Goal: Information Seeking & Learning: Learn about a topic

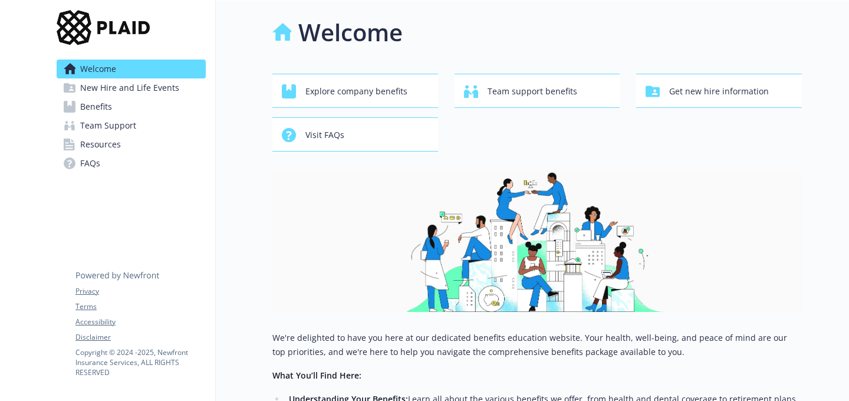
click at [113, 107] on link "Benefits" at bounding box center [131, 106] width 149 height 19
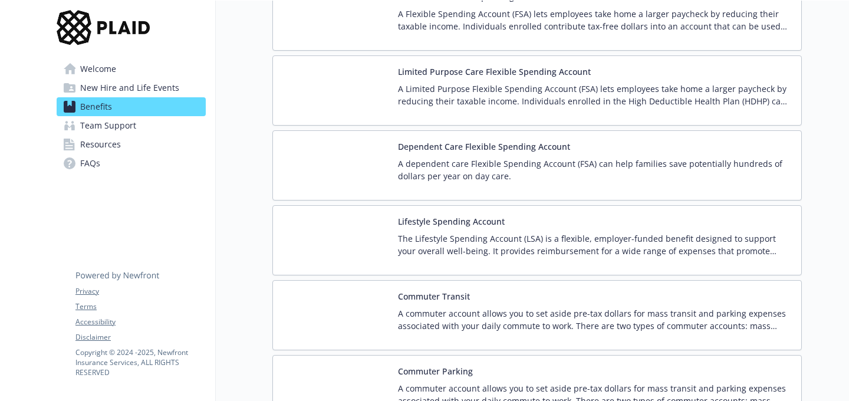
scroll to position [1492, 0]
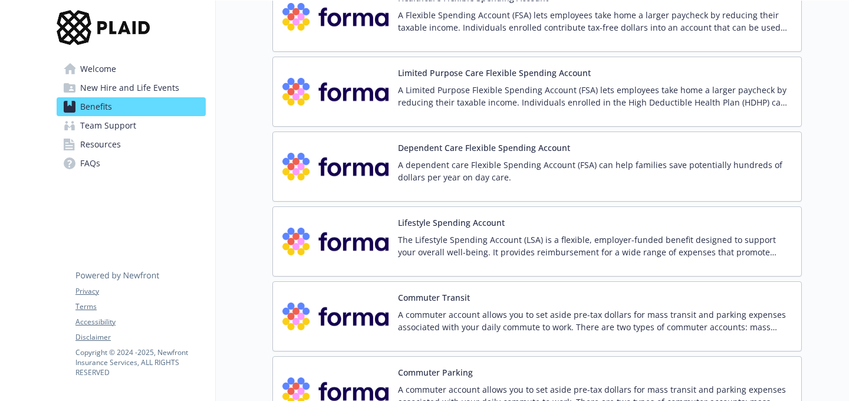
click at [521, 319] on p "A commuter account allows you to set aside pre-tax dollars for mass transit and…" at bounding box center [595, 320] width 394 height 25
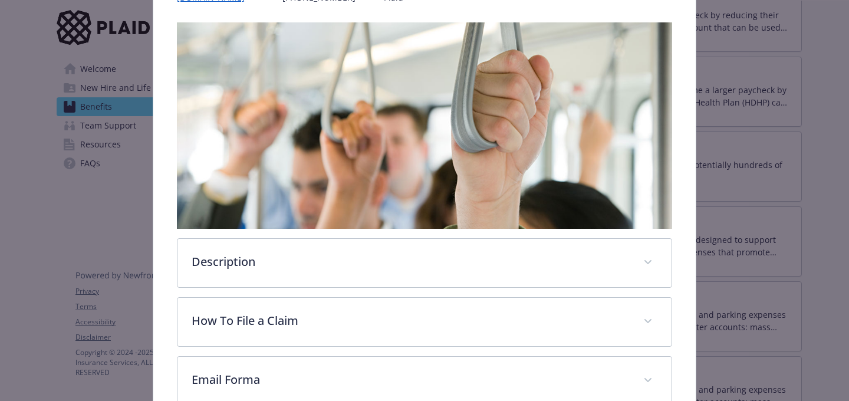
scroll to position [188, 0]
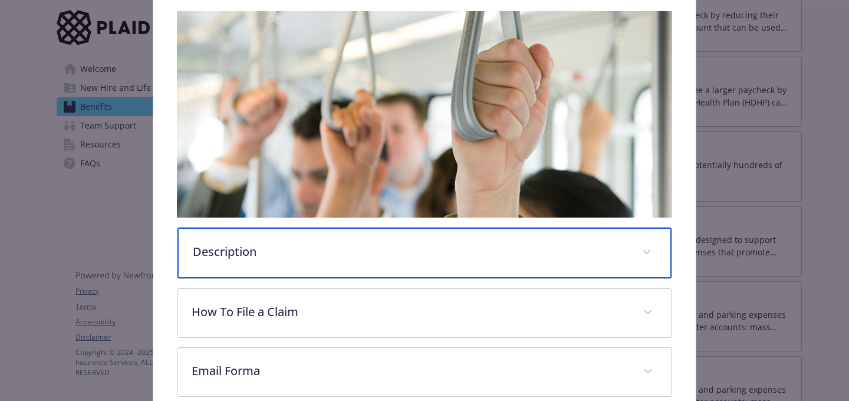
click at [346, 249] on p "Description" at bounding box center [410, 252] width 435 height 18
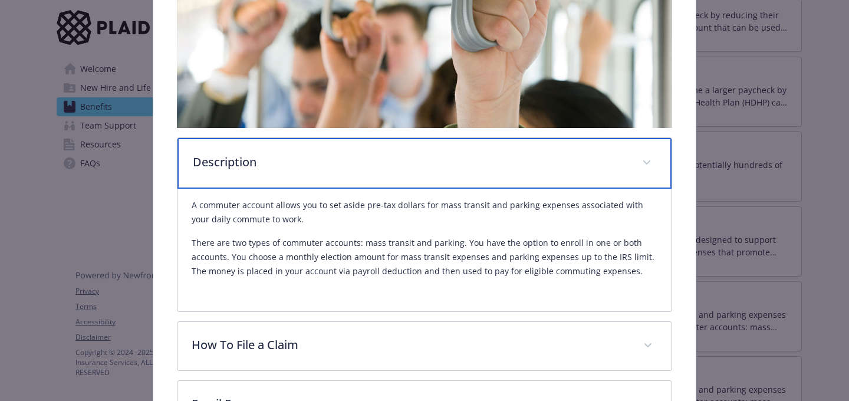
scroll to position [0, 0]
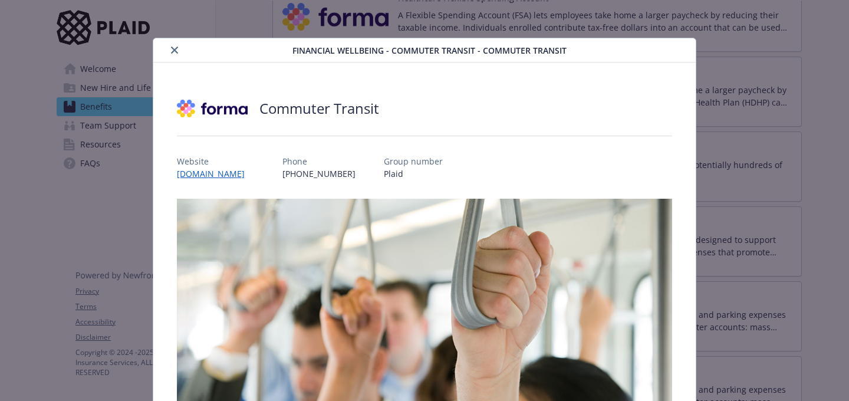
click at [176, 51] on icon "close" at bounding box center [174, 50] width 7 height 7
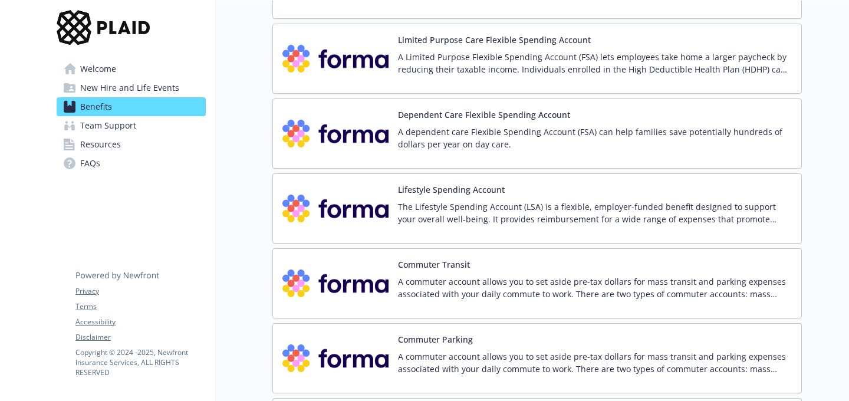
scroll to position [1476, 0]
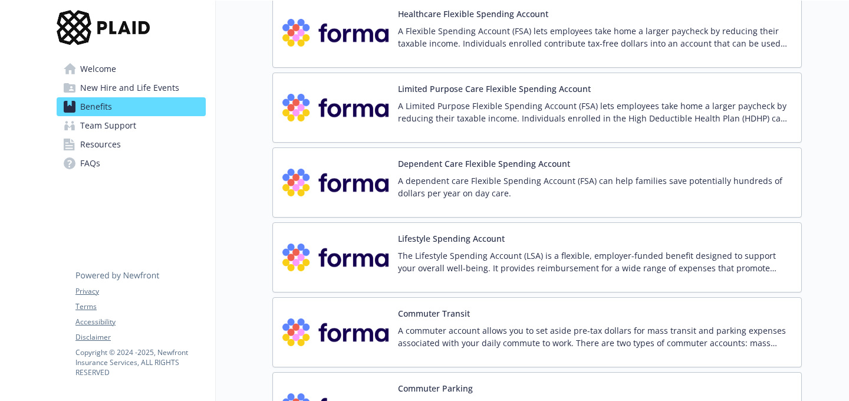
click at [591, 251] on p "The Lifestyle Spending Account (LSA) is a flexible, employer-funded benefit des…" at bounding box center [595, 261] width 394 height 25
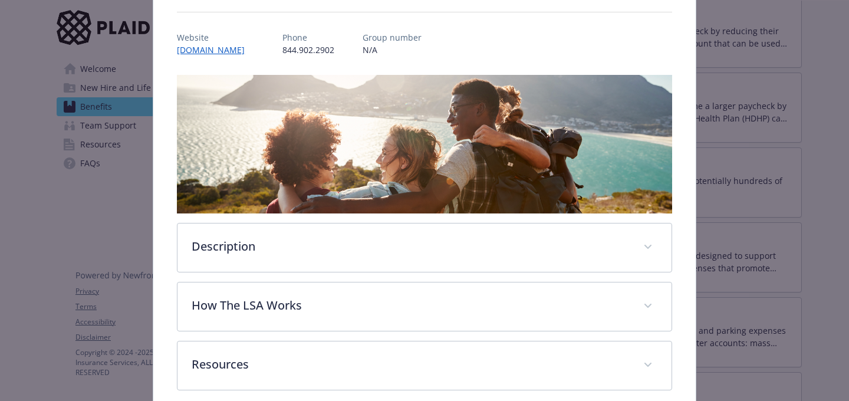
scroll to position [155, 0]
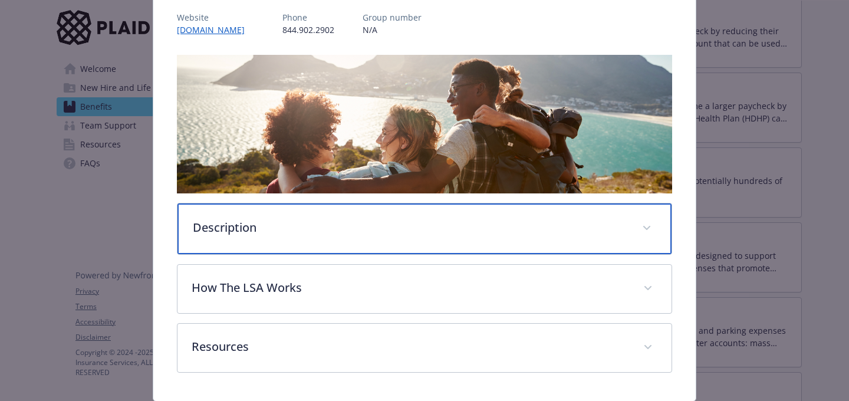
click at [370, 241] on div "Description" at bounding box center [425, 228] width 494 height 51
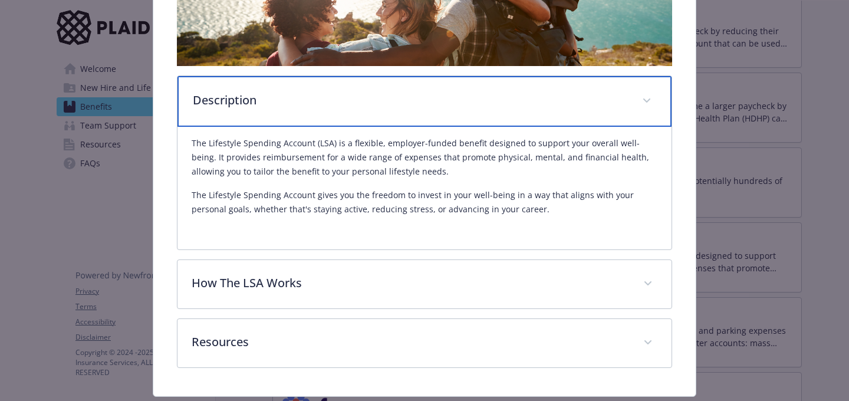
scroll to position [300, 0]
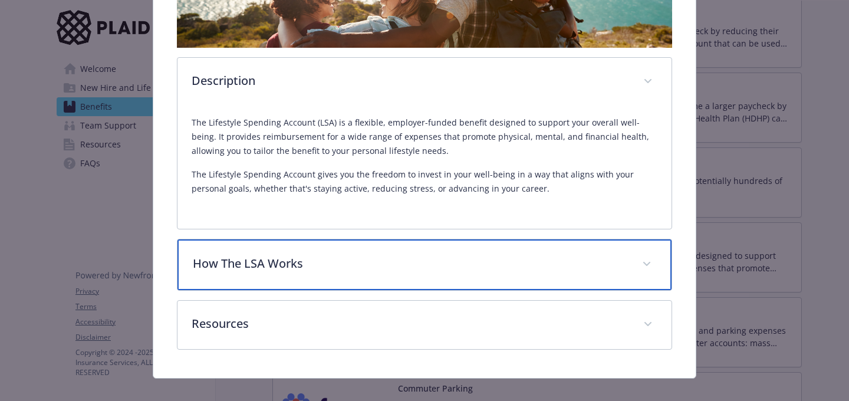
click at [388, 264] on p "How The LSA Works" at bounding box center [410, 264] width 435 height 18
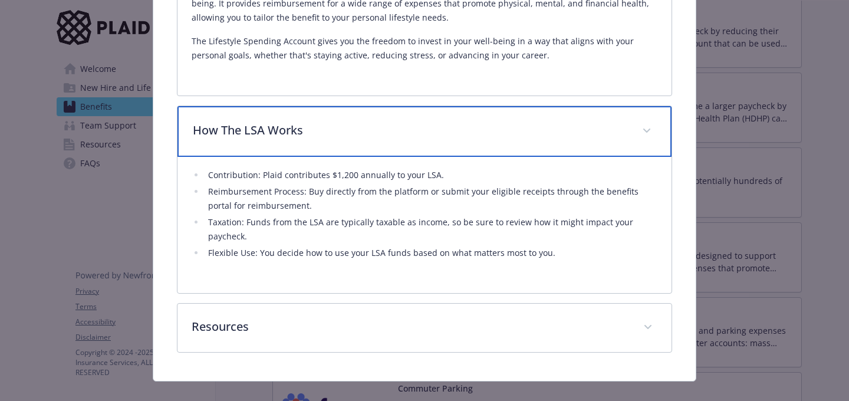
scroll to position [452, 0]
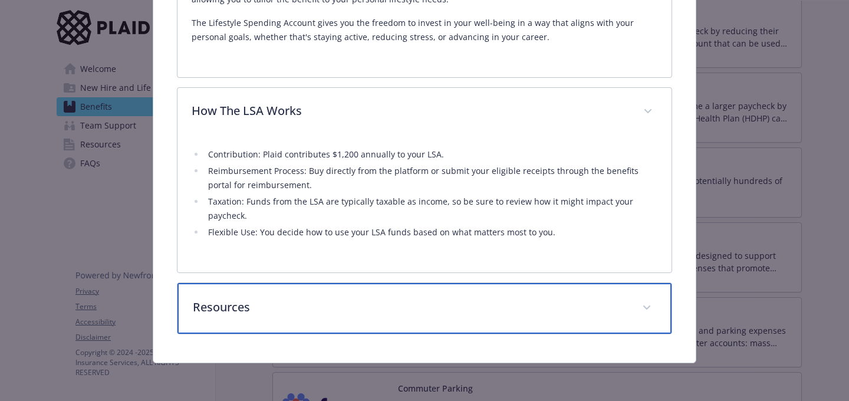
click at [415, 316] on div "Resources" at bounding box center [425, 308] width 494 height 51
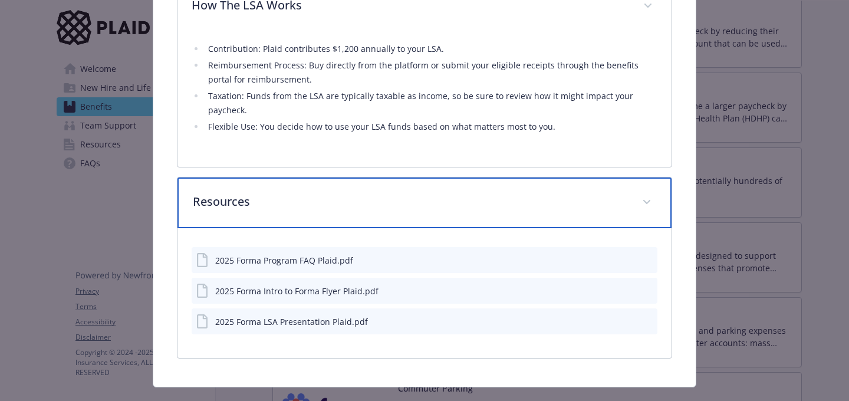
scroll to position [558, 0]
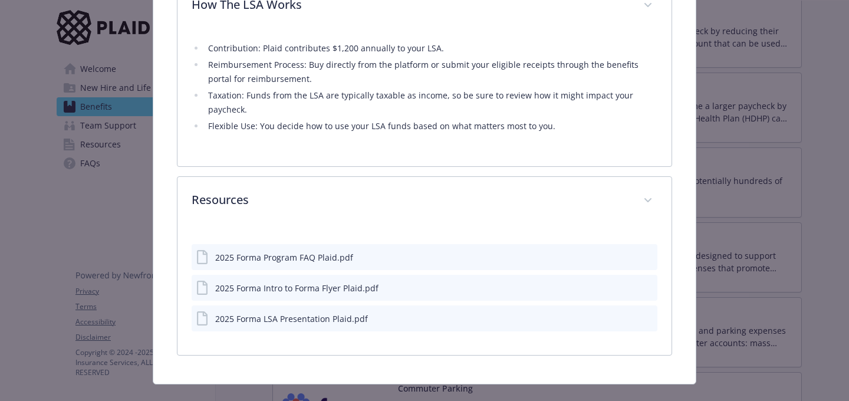
click at [629, 262] on button "details for plan Financial Wellbeing - Lifestyle Spending Account - Lifestyle S…" at bounding box center [627, 257] width 9 height 12
click at [625, 287] on icon "download file" at bounding box center [626, 287] width 9 height 9
click at [627, 316] on icon "download file" at bounding box center [626, 317] width 9 height 9
